Goal: Task Accomplishment & Management: Use online tool/utility

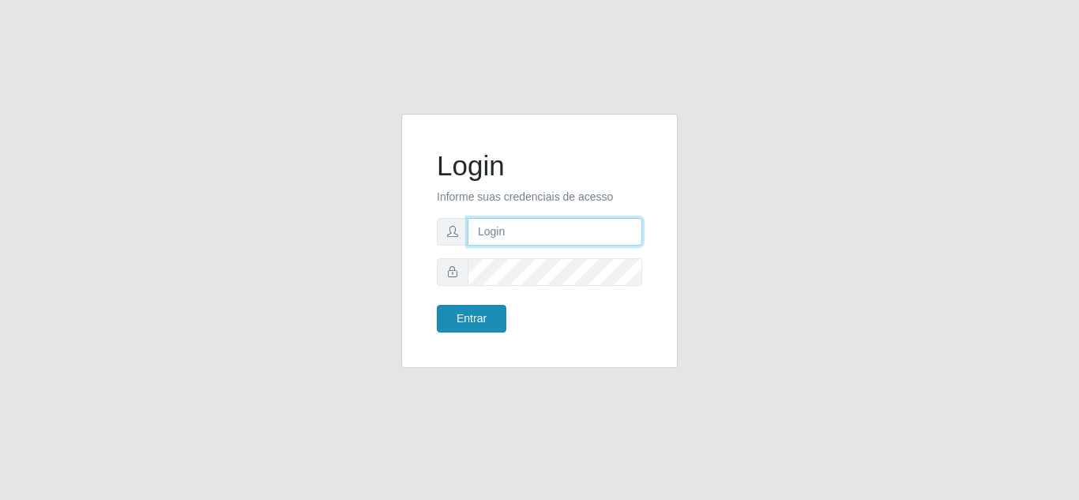
type input "[EMAIL_ADDRESS][DOMAIN_NAME]"
click at [485, 318] on button "Entrar" at bounding box center [472, 319] width 70 height 28
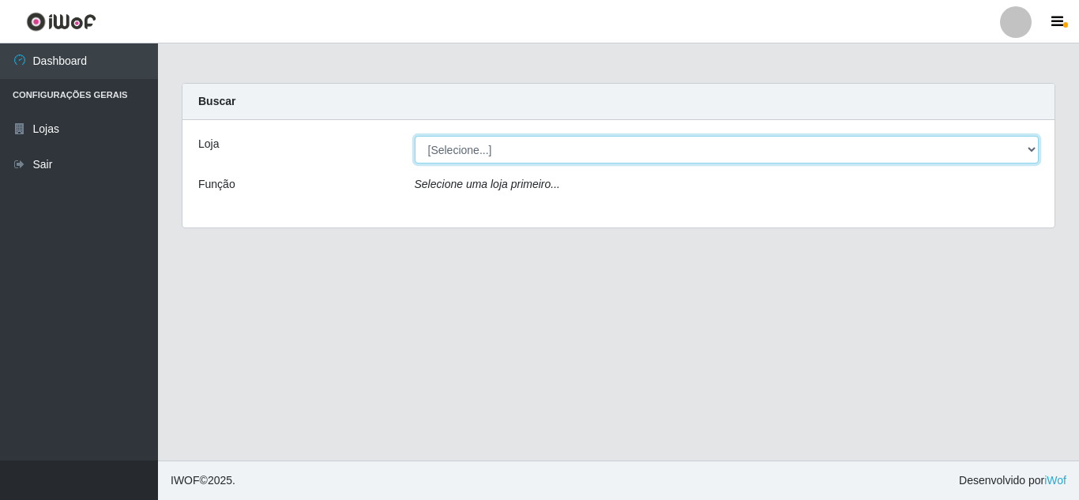
click at [532, 152] on select "[Selecione...] Atacado Vem - Loja 30 Laranjeiras Velha" at bounding box center [727, 150] width 625 height 28
select select "495"
click at [415, 136] on select "[Selecione...] Atacado Vem - Loja 30 Laranjeiras Velha" at bounding box center [727, 150] width 625 height 28
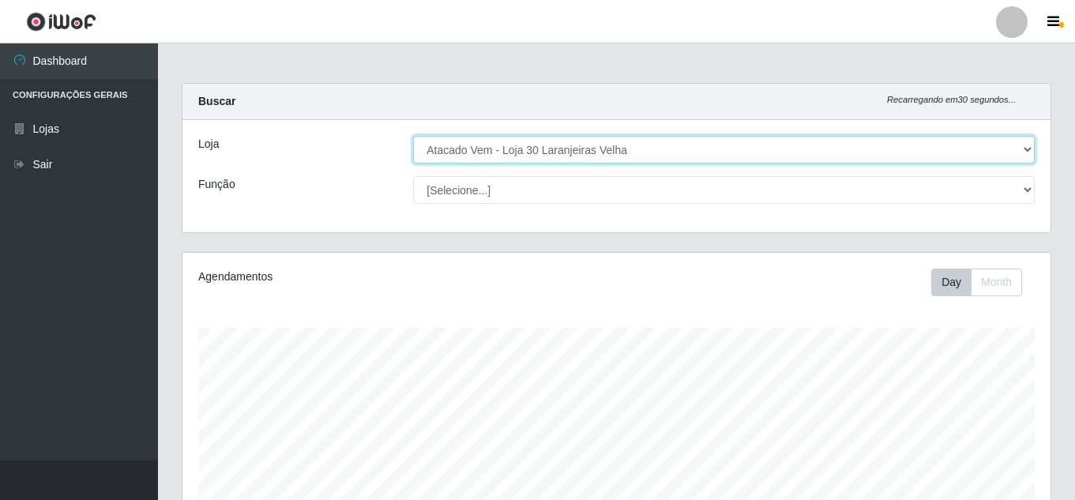
scroll to position [328, 868]
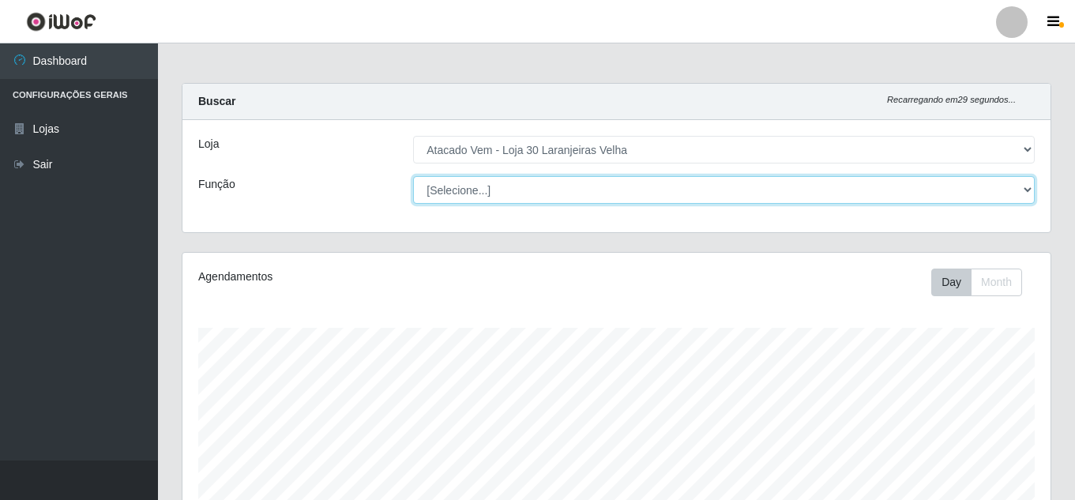
click at [516, 194] on select "[Selecione...] Repositor Repositor + Repositor ++" at bounding box center [724, 190] width 622 height 28
select select "24"
click at [413, 176] on select "[Selecione...] Repositor Repositor + Repositor ++" at bounding box center [724, 190] width 622 height 28
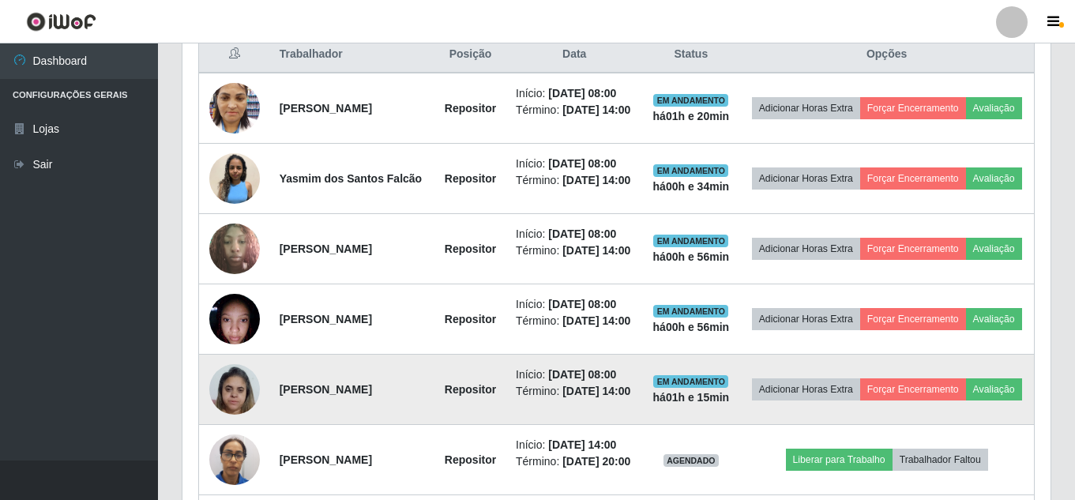
scroll to position [615, 0]
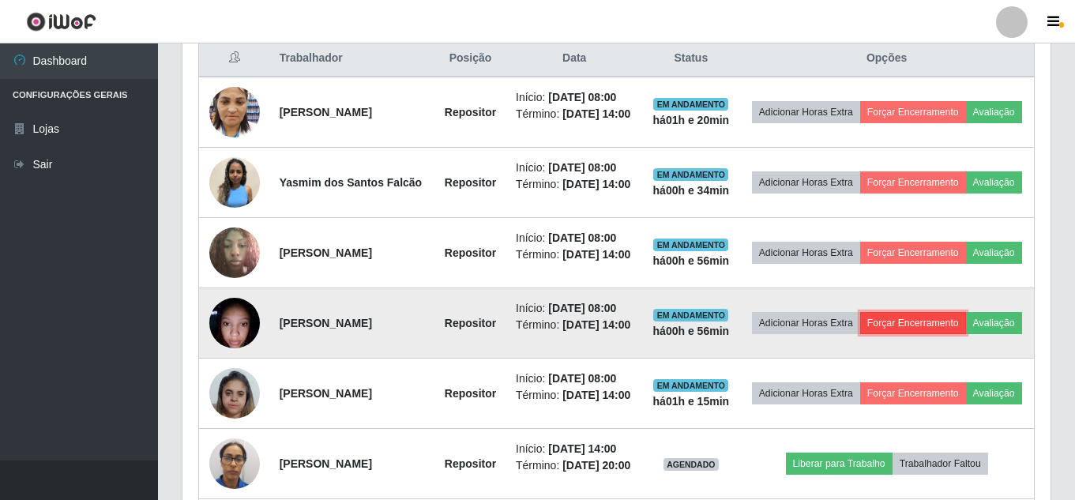
click at [940, 334] on button "Forçar Encerramento" at bounding box center [913, 323] width 106 height 22
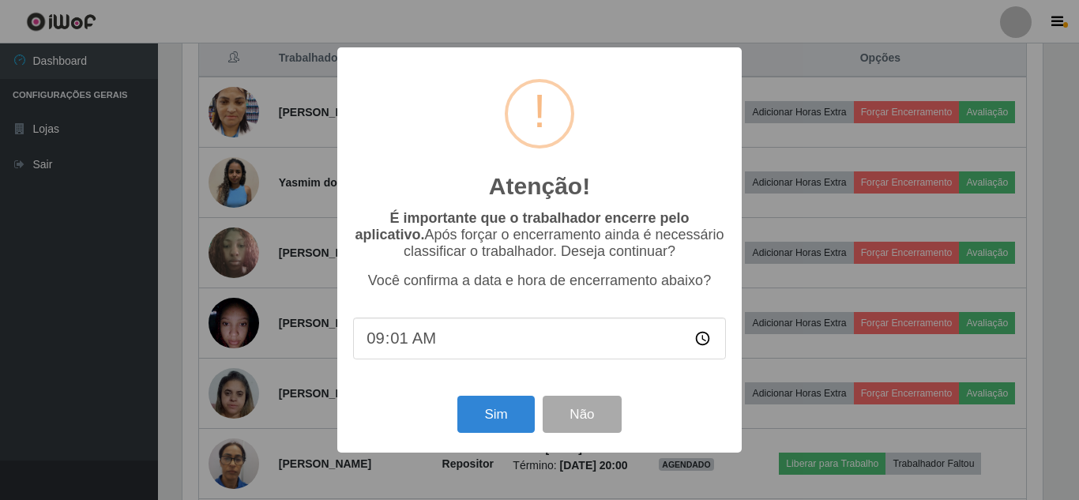
type input "09:10"
click at [490, 418] on button "Sim" at bounding box center [495, 414] width 77 height 37
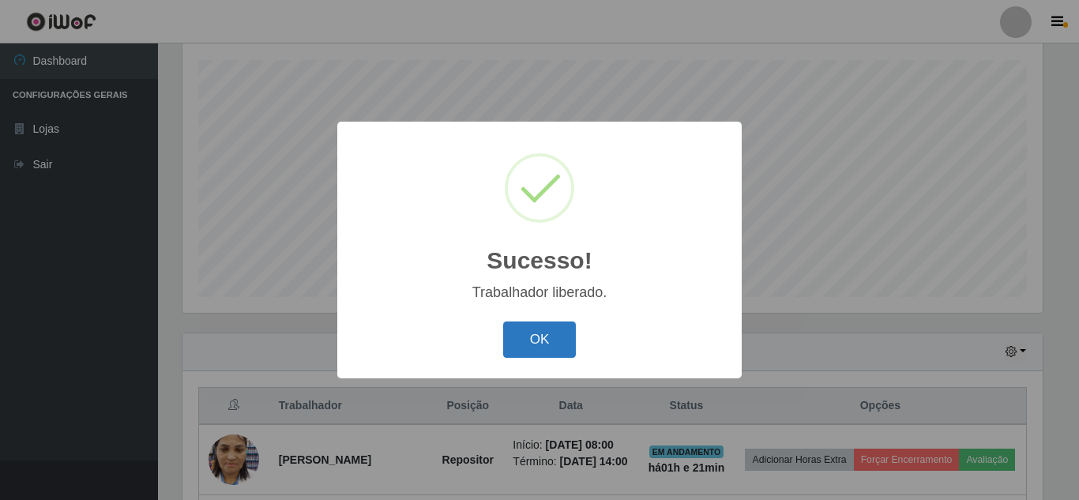
click at [540, 340] on button "OK" at bounding box center [539, 339] width 73 height 37
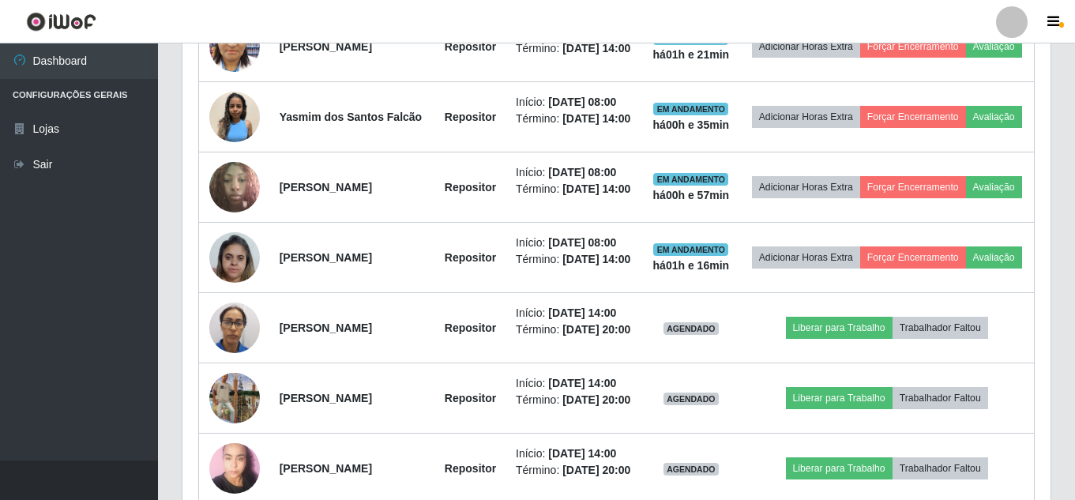
scroll to position [691, 0]
